Goal: Information Seeking & Learning: Learn about a topic

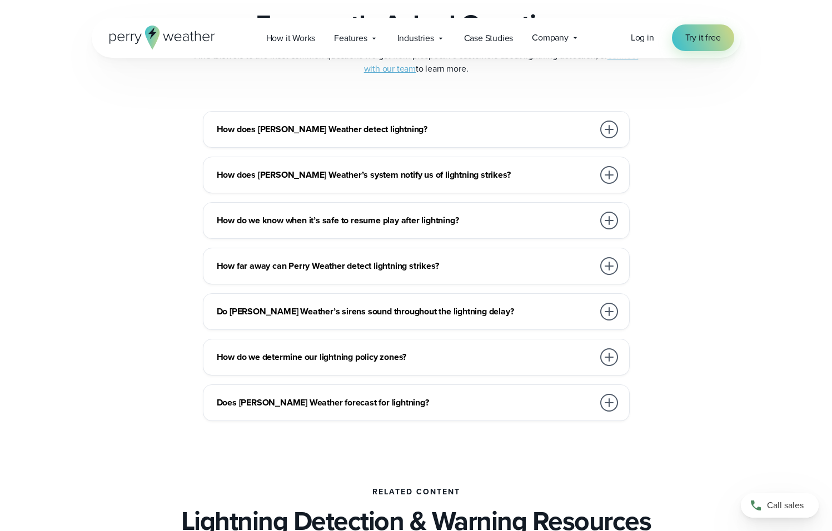
scroll to position [2448, 0]
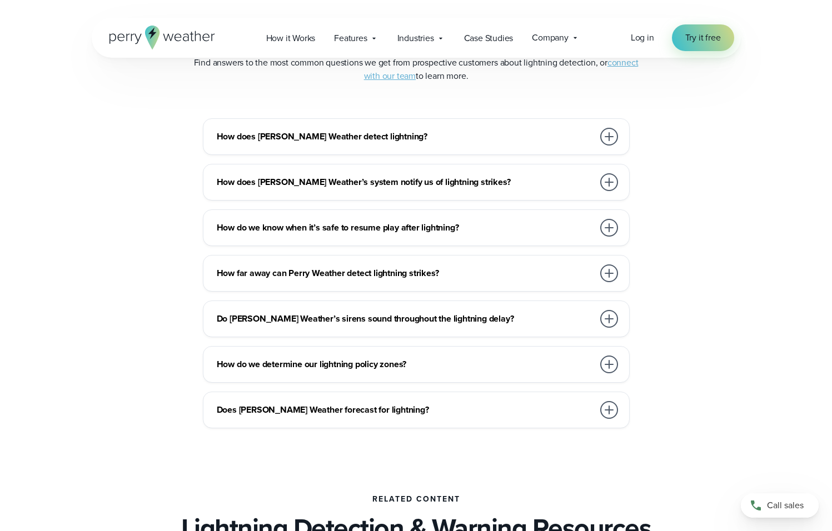
click at [611, 134] on div at bounding box center [609, 137] width 18 height 18
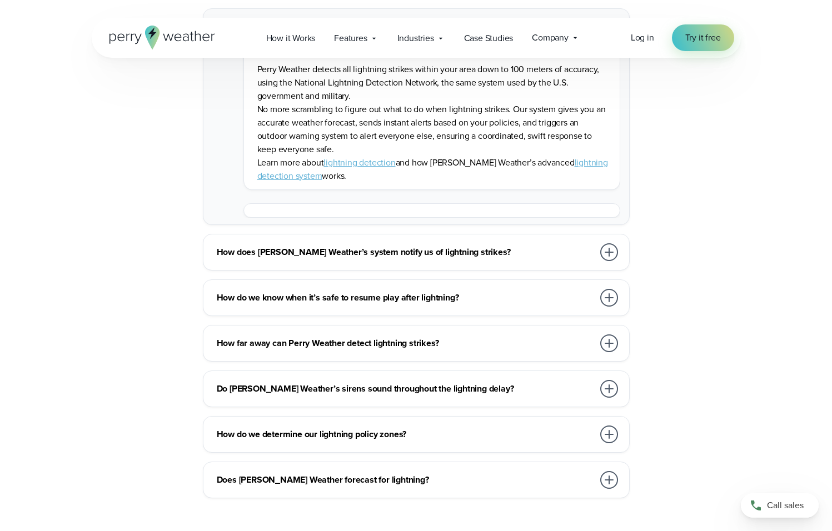
scroll to position [2617, 0]
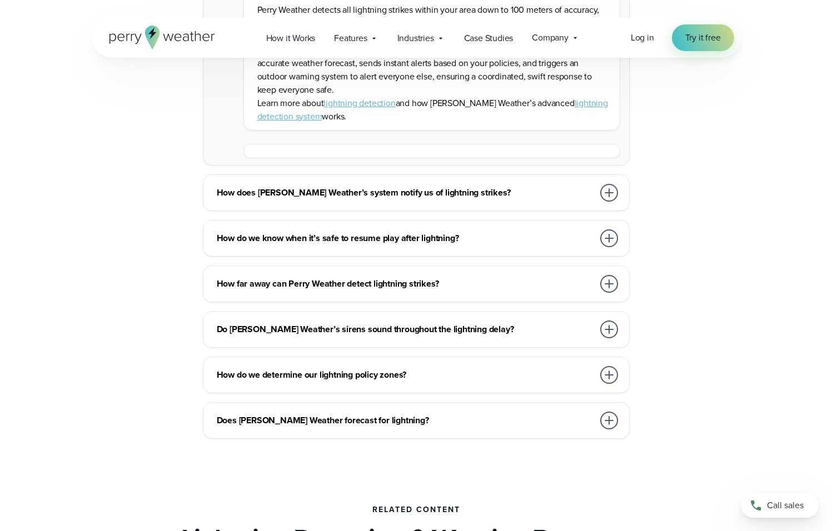
click at [607, 282] on div at bounding box center [609, 284] width 18 height 18
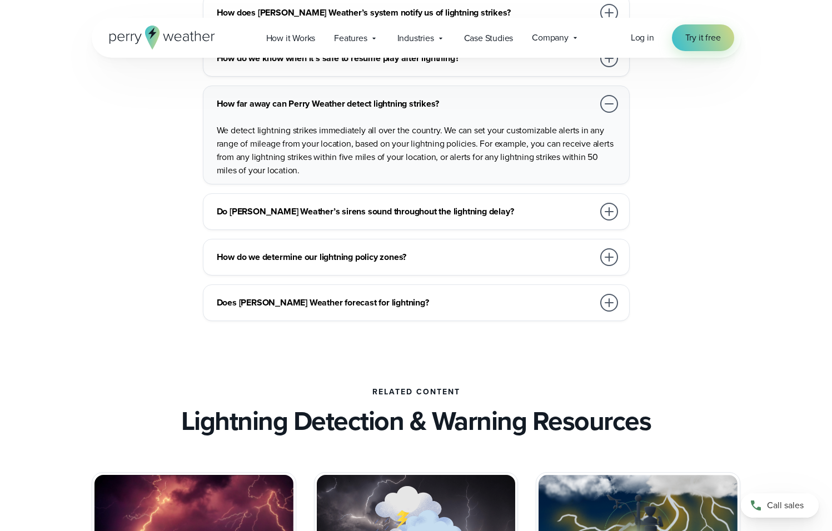
click at [609, 301] on div at bounding box center [609, 303] width 18 height 18
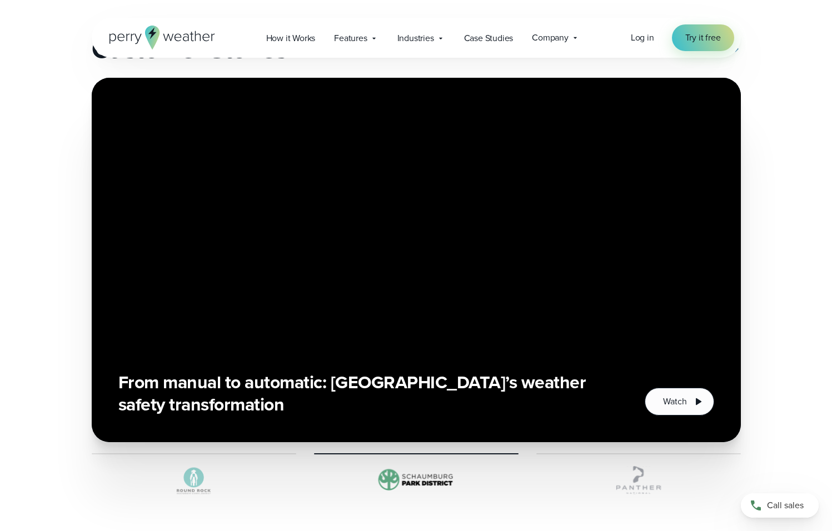
scroll to position [0, 0]
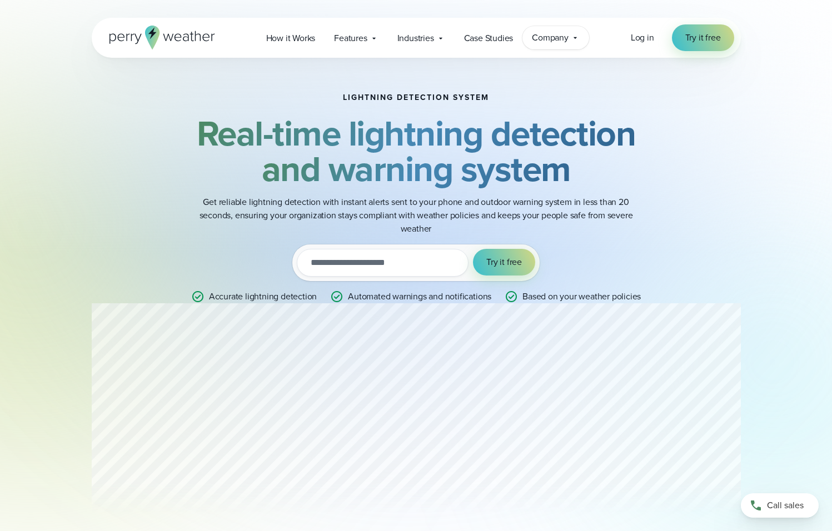
click at [576, 37] on icon at bounding box center [575, 37] width 9 height 9
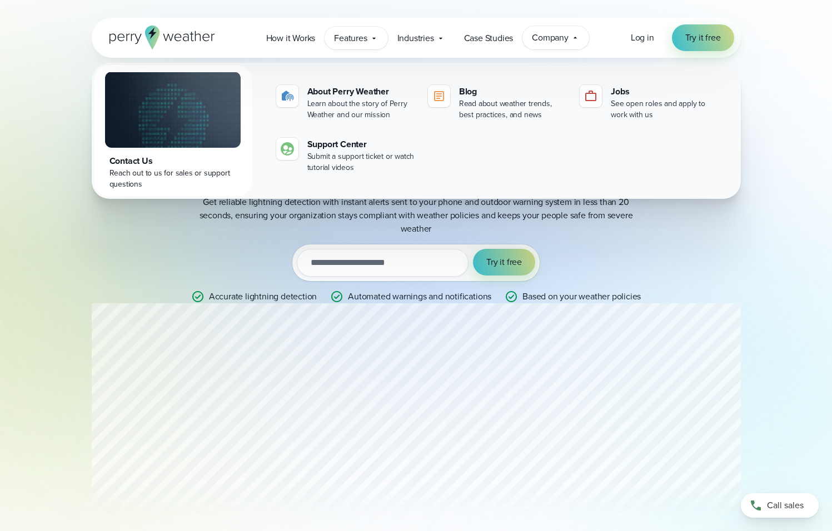
click at [376, 38] on icon at bounding box center [374, 38] width 9 height 9
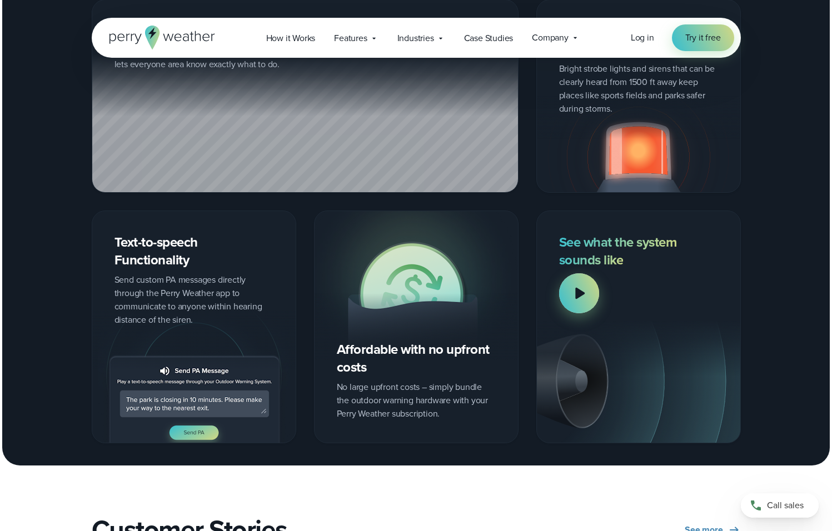
scroll to position [1420, 0]
